Goal: Task Accomplishment & Management: Complete application form

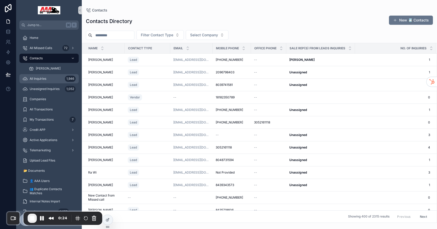
click at [40, 81] on div "All Inquiries 1,946" at bounding box center [48, 79] width 53 height 8
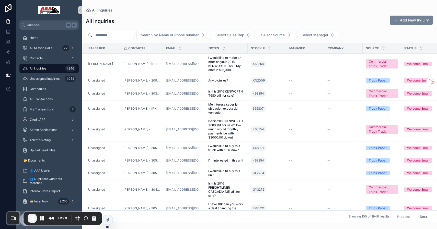
click at [411, 19] on button "Add New Inquiry" at bounding box center [411, 20] width 43 height 9
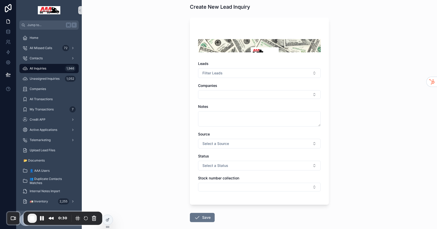
scroll to position [18, 0]
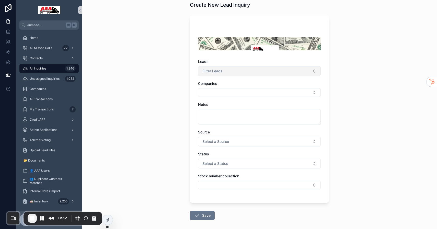
click at [250, 71] on button "Filter Leads" at bounding box center [259, 71] width 123 height 10
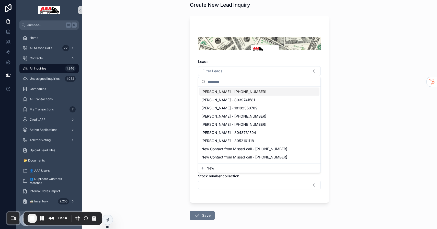
click at [373, 76] on div "All Inquiries Create New Lead Inquiry Create New Lead Inquiry Leads Filter Lead…" at bounding box center [259, 96] width 355 height 229
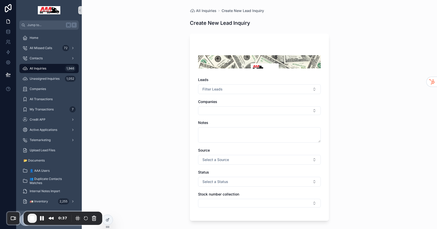
scroll to position [42, 0]
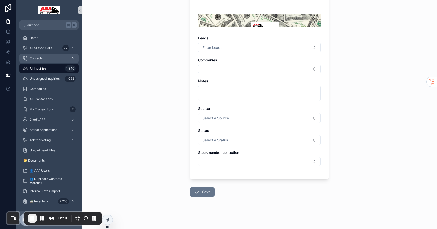
click at [40, 60] on span "Contacts" at bounding box center [36, 58] width 13 height 4
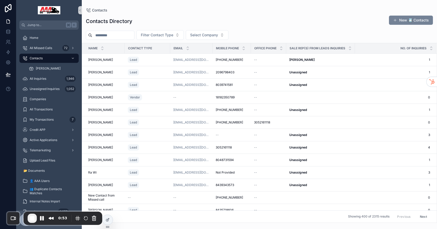
click at [420, 20] on button "New 📇 Contacts" at bounding box center [411, 20] width 44 height 9
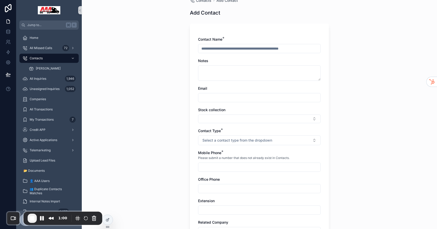
scroll to position [13, 0]
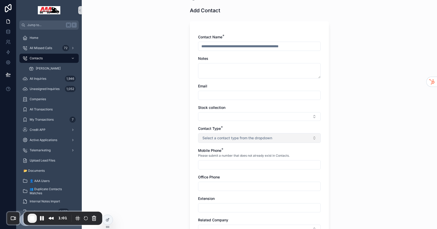
click at [257, 135] on button "Select a contact type from the dropdown" at bounding box center [259, 138] width 123 height 10
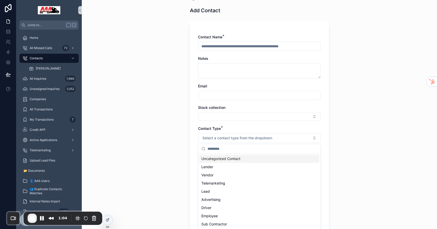
click at [367, 67] on div "Contacts Add Contact Add Contact Contact Name * Notes Email Stock collection Co…" at bounding box center [259, 101] width 355 height 229
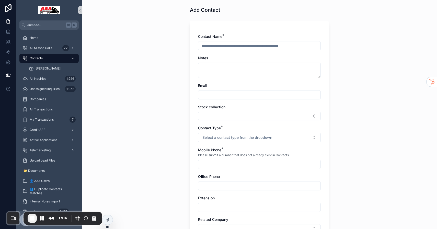
scroll to position [0, 0]
